Goal: Information Seeking & Learning: Check status

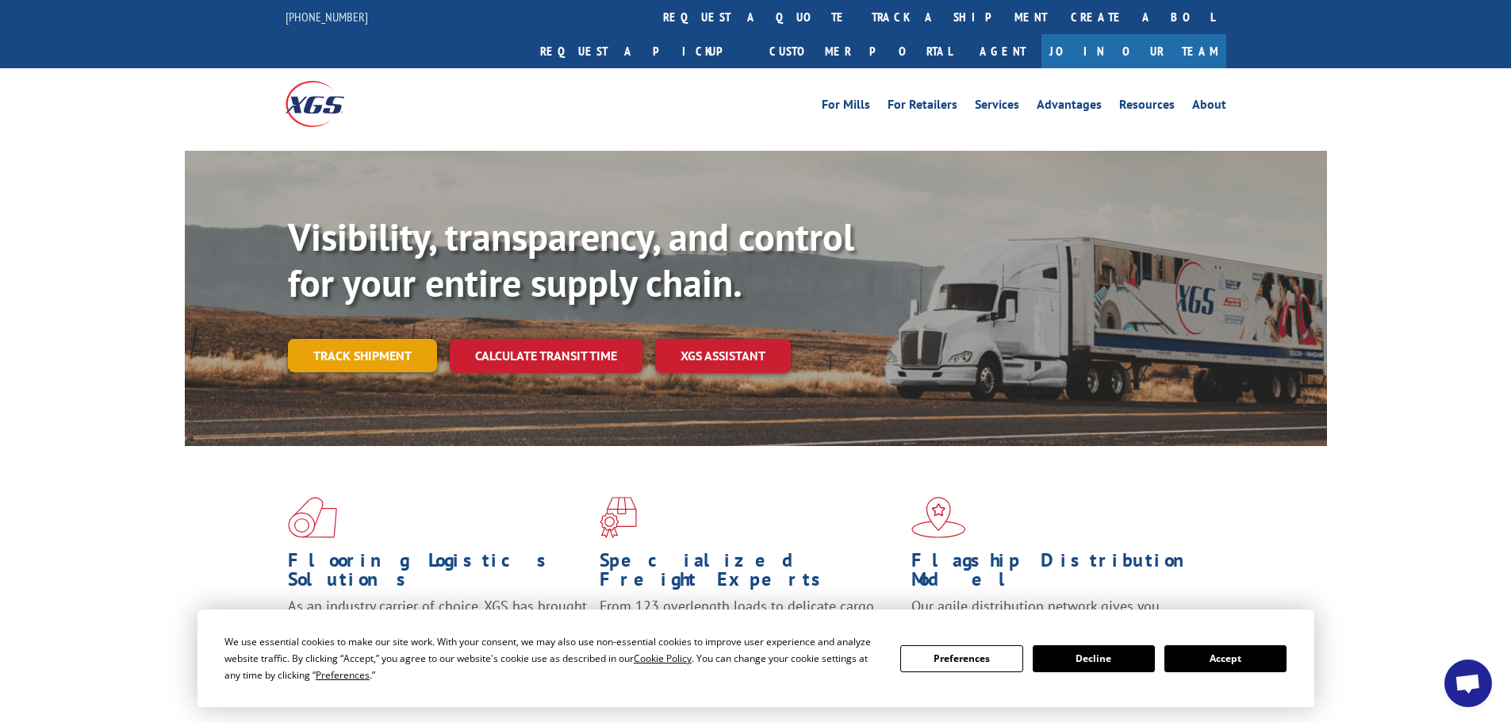
click at [378, 339] on link "Track shipment" at bounding box center [362, 355] width 149 height 33
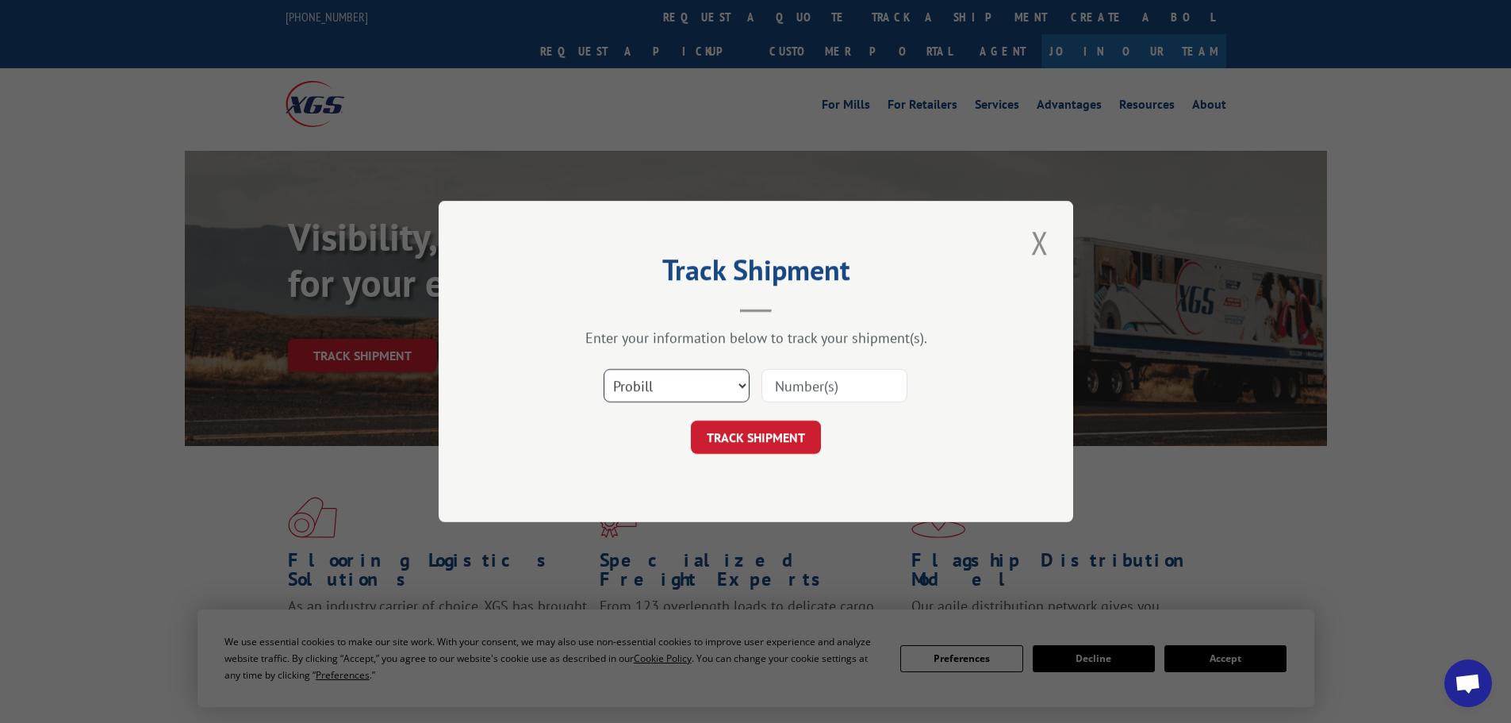
drag, startPoint x: 633, startPoint y: 383, endPoint x: 636, endPoint y: 394, distance: 11.6
click at [633, 383] on select "Select category... Probill BOL PO" at bounding box center [677, 385] width 146 height 33
select select "bol"
click at [604, 369] on select "Select category... Probill BOL PO" at bounding box center [677, 385] width 146 height 33
click at [777, 391] on input at bounding box center [835, 385] width 146 height 33
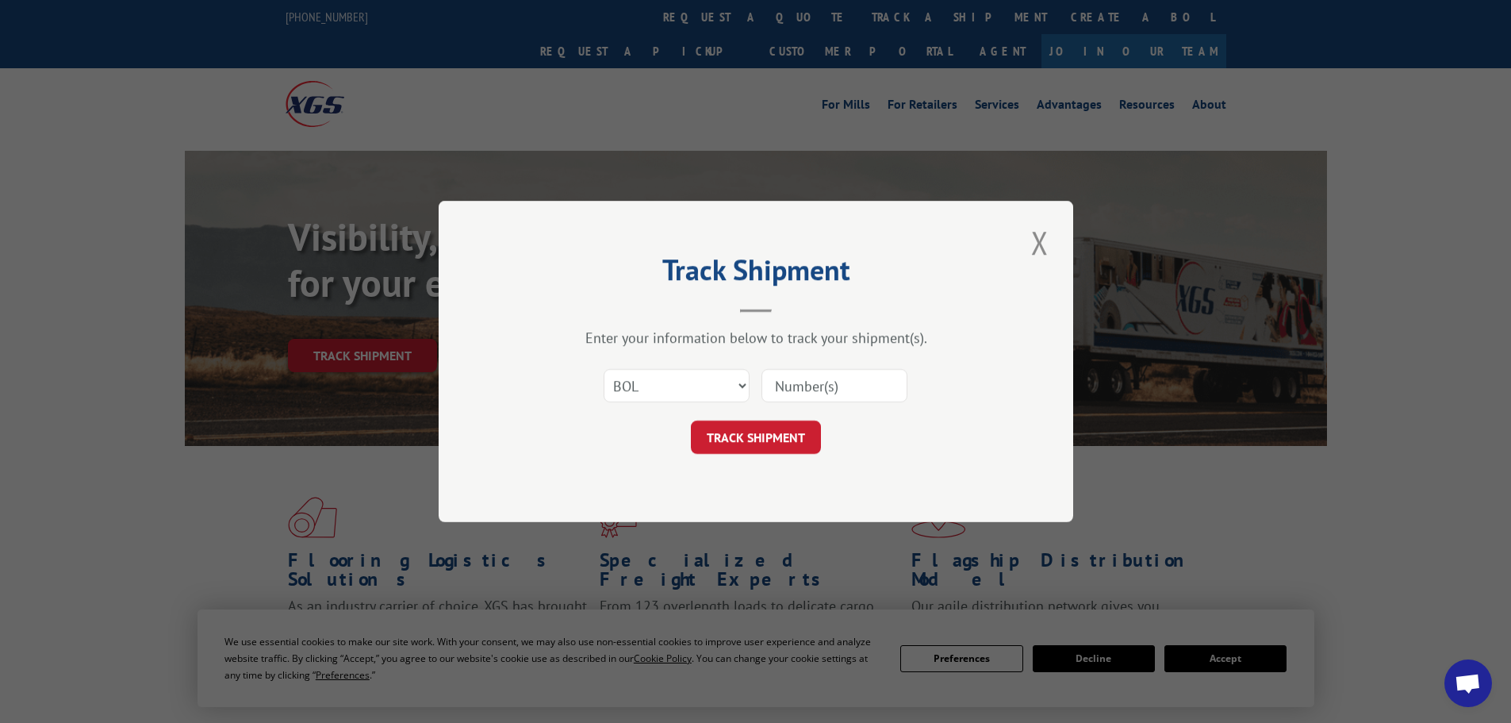
paste input "17506614"
type input "17506614"
click at [755, 428] on button "TRACK SHIPMENT" at bounding box center [756, 436] width 130 height 33
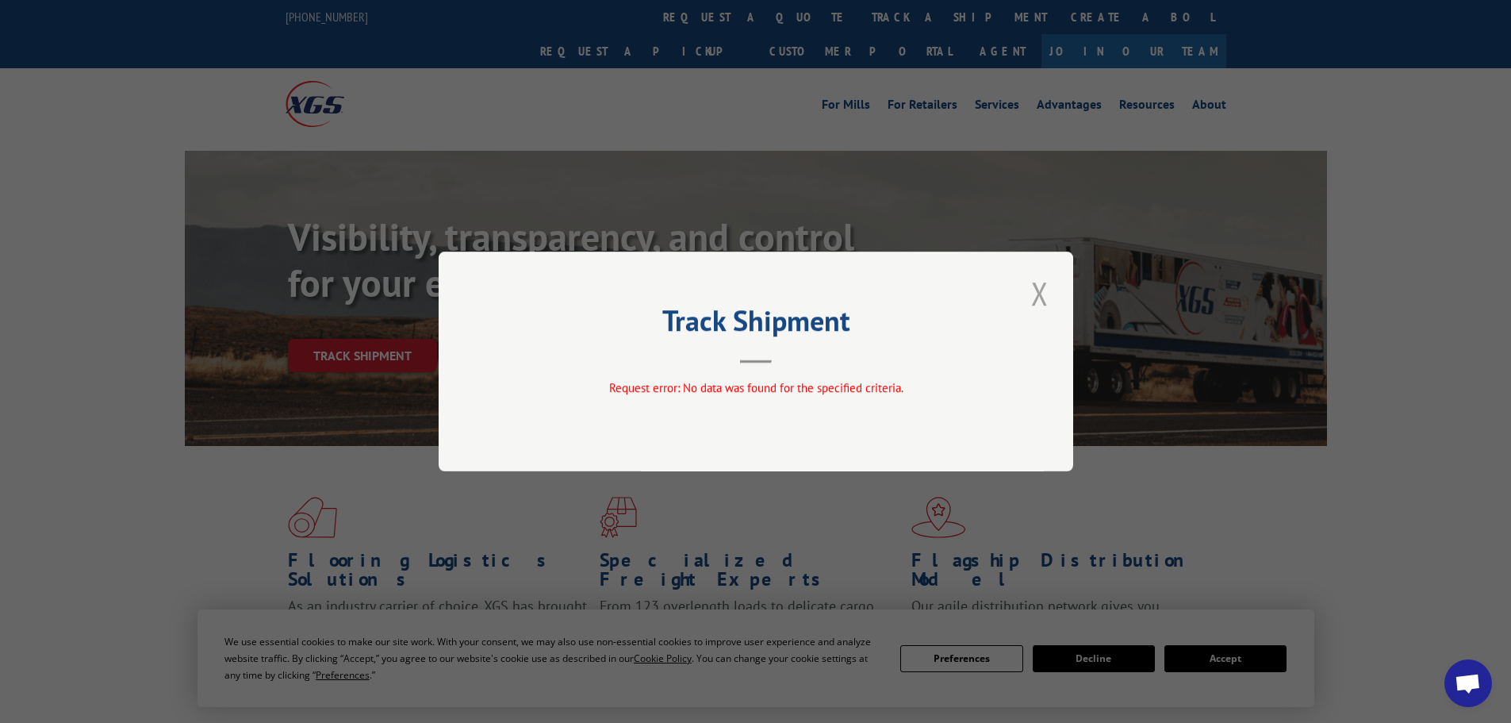
click at [1038, 298] on button "Close modal" at bounding box center [1040, 293] width 27 height 44
